Goal: Task Accomplishment & Management: Use online tool/utility

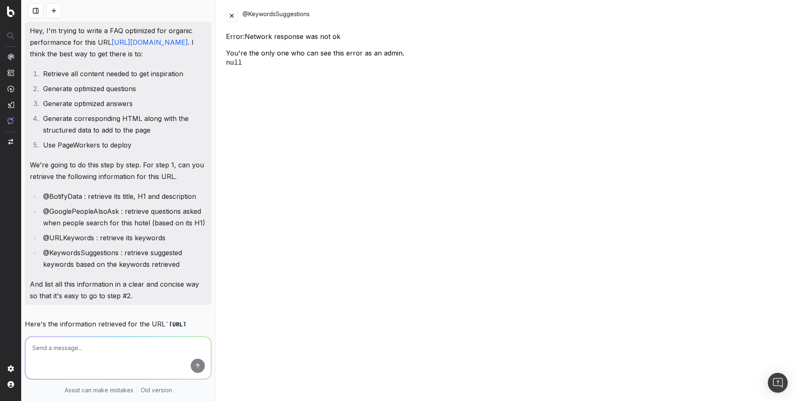
scroll to position [624, 0]
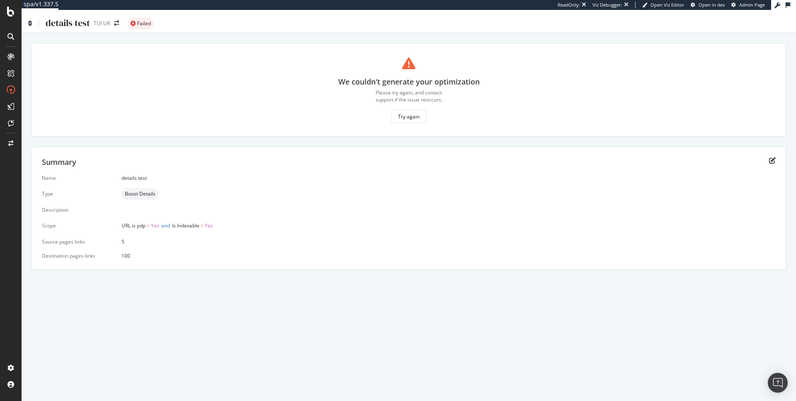
click at [30, 24] on icon at bounding box center [30, 23] width 4 height 6
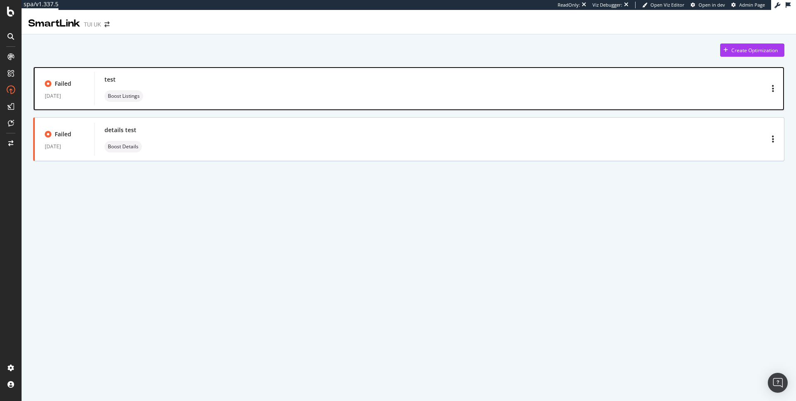
click at [261, 88] on div "test Boost Listings" at bounding box center [440, 88] width 670 height 27
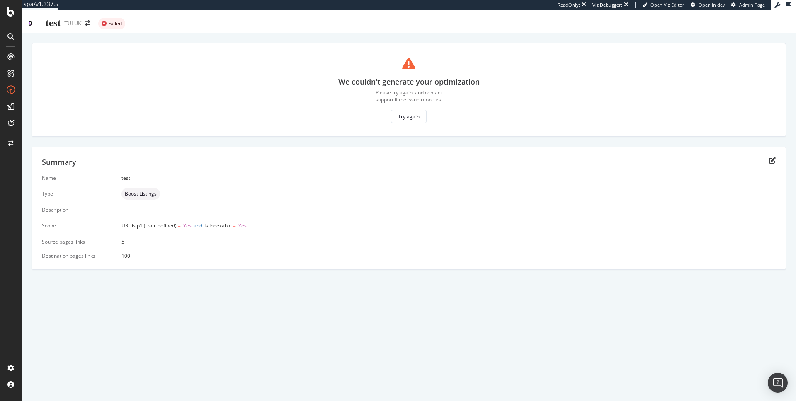
click at [30, 23] on icon at bounding box center [30, 23] width 4 height 6
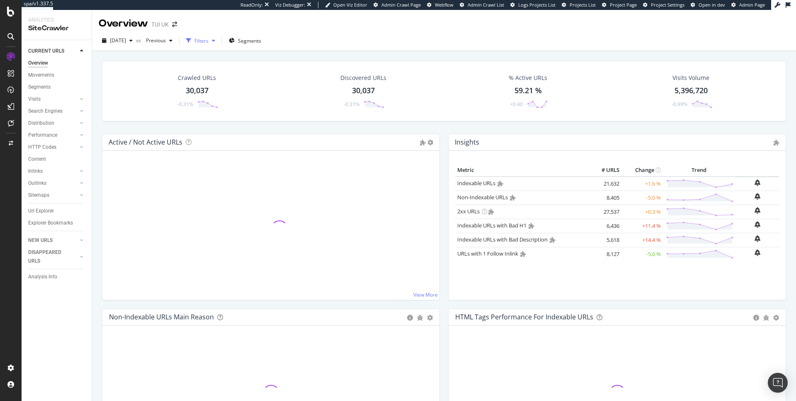
click at [215, 41] on icon "button" at bounding box center [213, 40] width 3 height 5
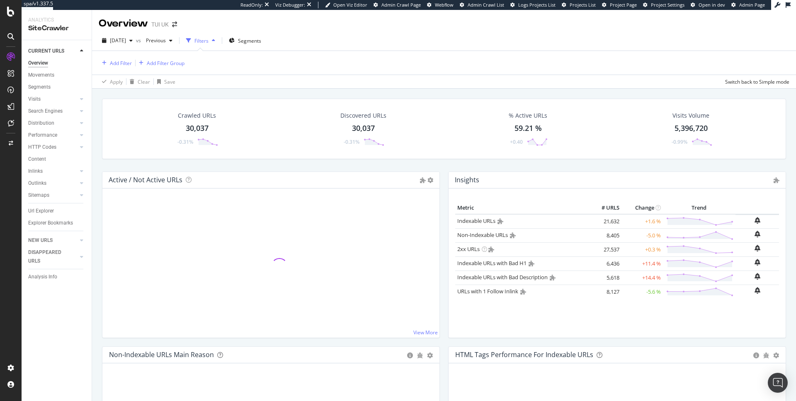
click at [215, 41] on icon "button" at bounding box center [213, 40] width 3 height 5
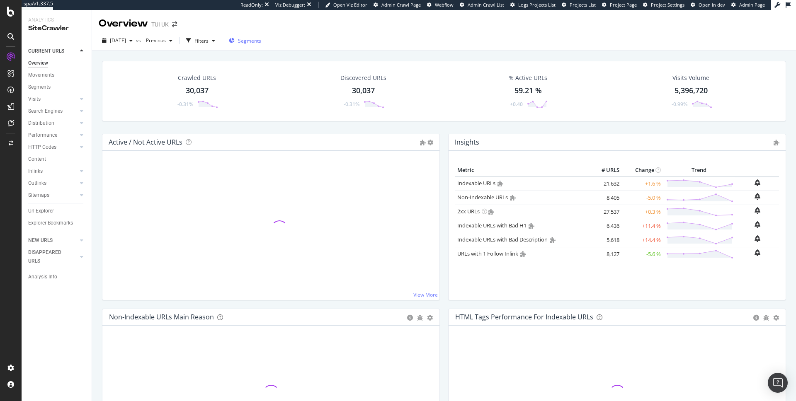
click at [258, 41] on span "Segments" at bounding box center [249, 40] width 23 height 7
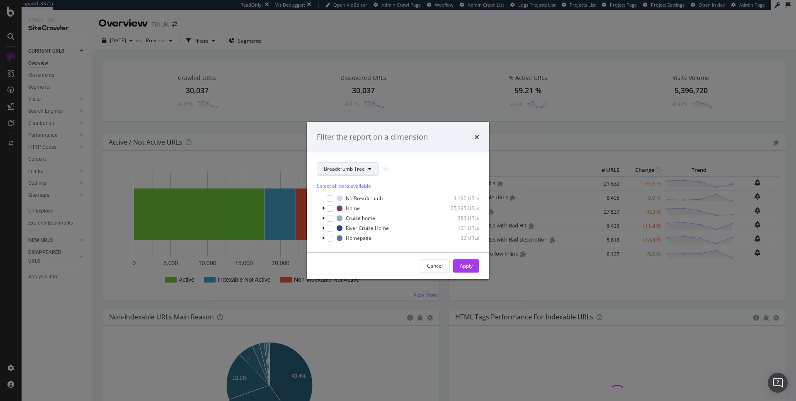
click at [331, 171] on span "Breadcrumb Tree" at bounding box center [344, 168] width 41 height 7
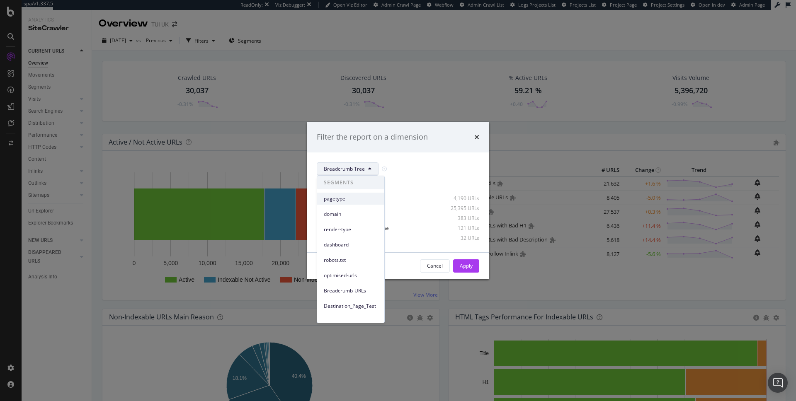
click at [344, 197] on span "pagetype" at bounding box center [351, 198] width 54 height 7
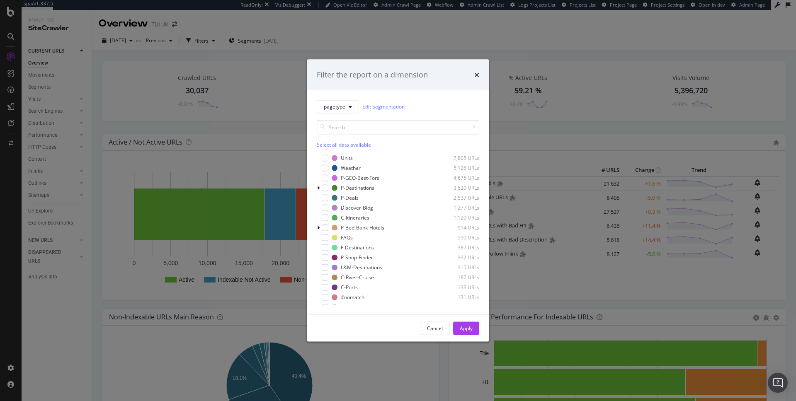
click at [479, 76] on div "Filter the report on a dimension" at bounding box center [398, 75] width 182 height 31
click at [475, 75] on icon "times" at bounding box center [476, 74] width 5 height 7
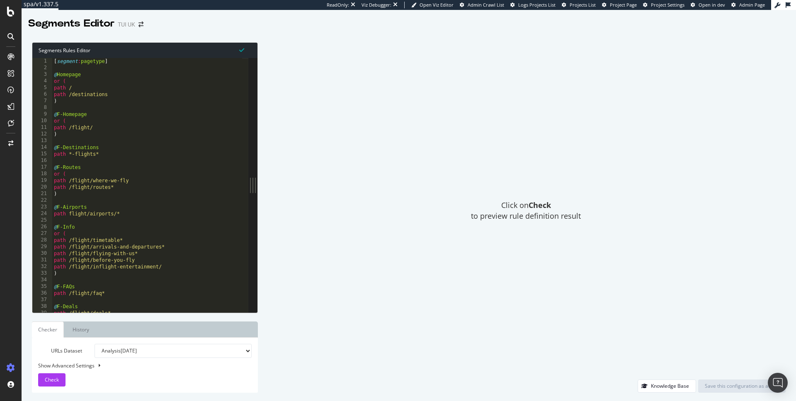
click at [113, 121] on div "[ segment : pagetype ] @ Homepage or ( path / path /destinations ) @ F-Homepage…" at bounding box center [274, 189] width 445 height 262
type textarea "URL https://www.tui.co.uk/holidays/weather/africa/gambia.html )"
